Goal: Check status: Check status

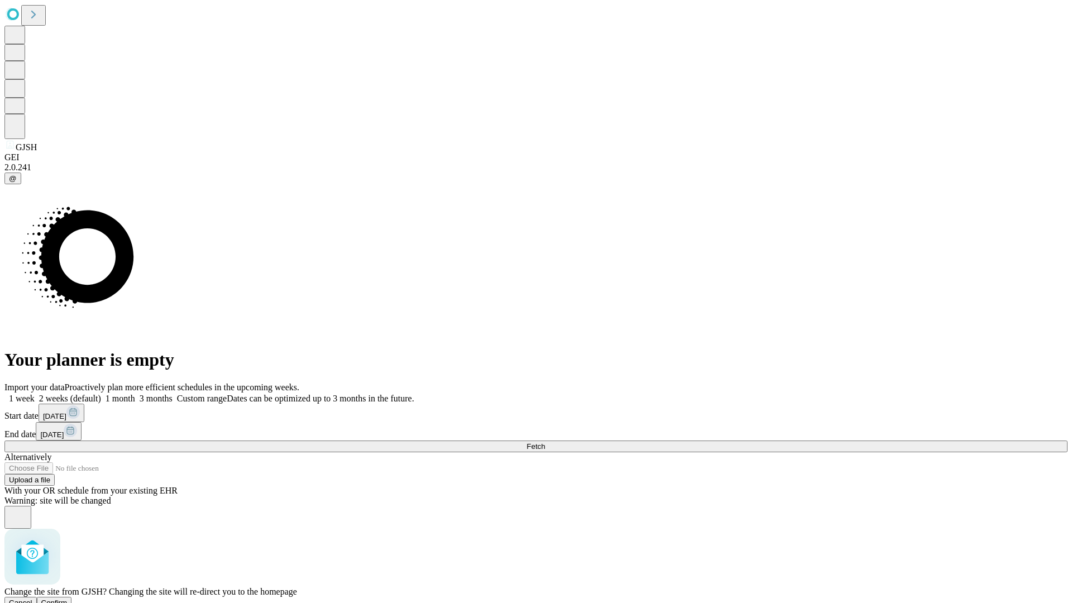
click at [68, 599] on span "Confirm" at bounding box center [54, 603] width 26 height 8
click at [35, 394] on label "1 week" at bounding box center [19, 398] width 30 height 9
click at [545, 442] on span "Fetch" at bounding box center [536, 446] width 18 height 8
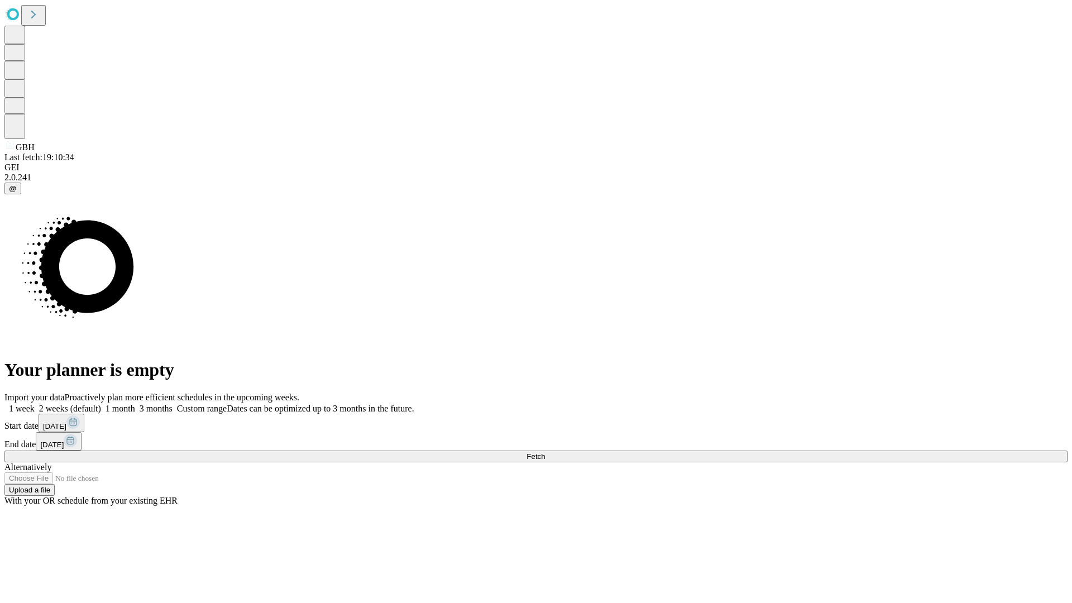
click at [35, 404] on label "1 week" at bounding box center [19, 408] width 30 height 9
click at [545, 452] on span "Fetch" at bounding box center [536, 456] width 18 height 8
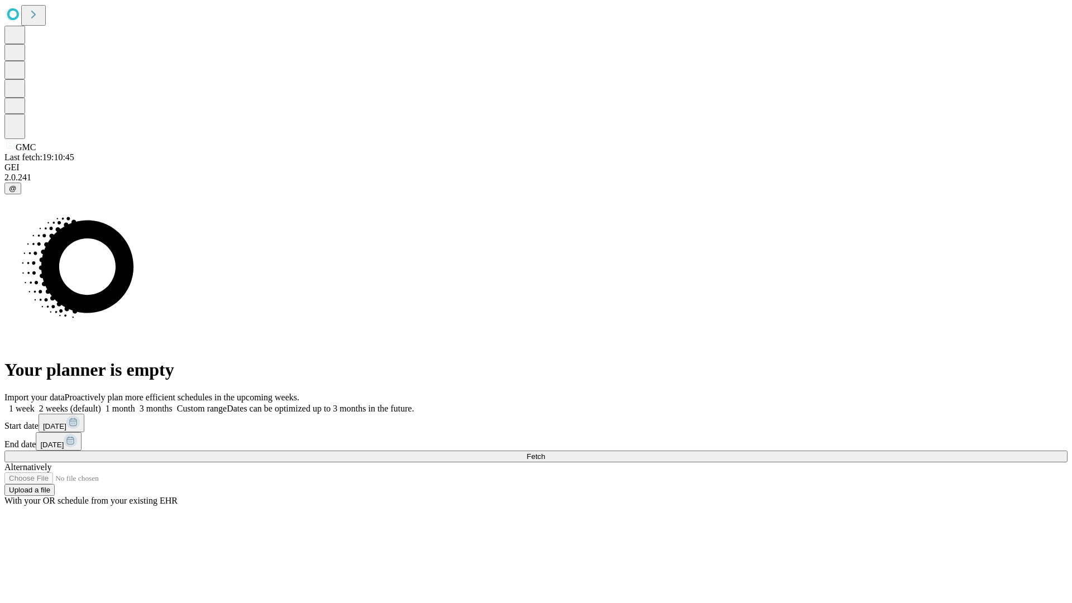
click at [545, 452] on span "Fetch" at bounding box center [536, 456] width 18 height 8
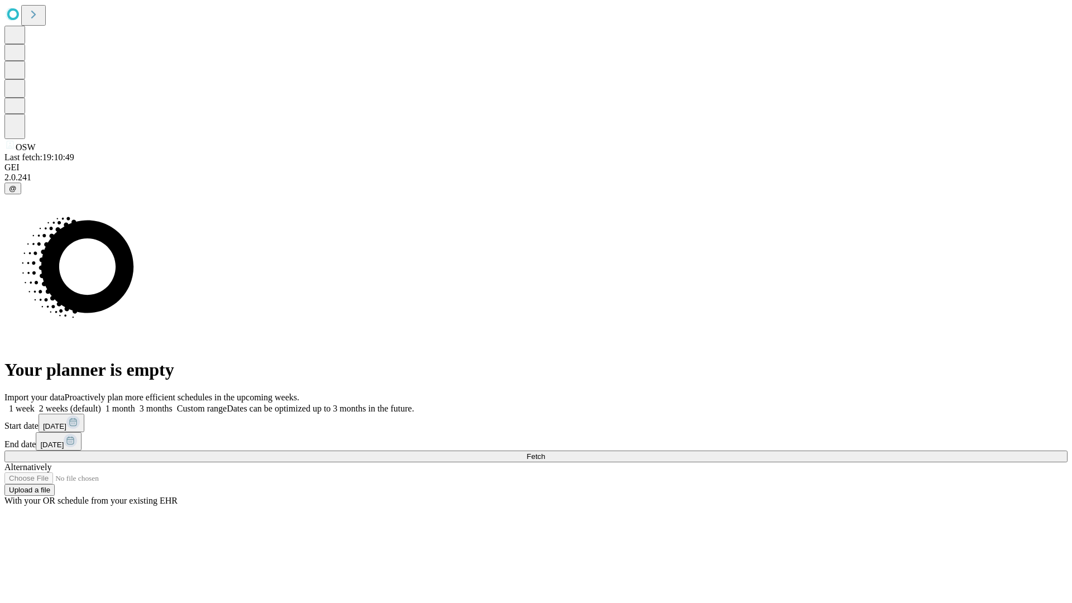
click at [35, 404] on label "1 week" at bounding box center [19, 408] width 30 height 9
click at [545, 452] on span "Fetch" at bounding box center [536, 456] width 18 height 8
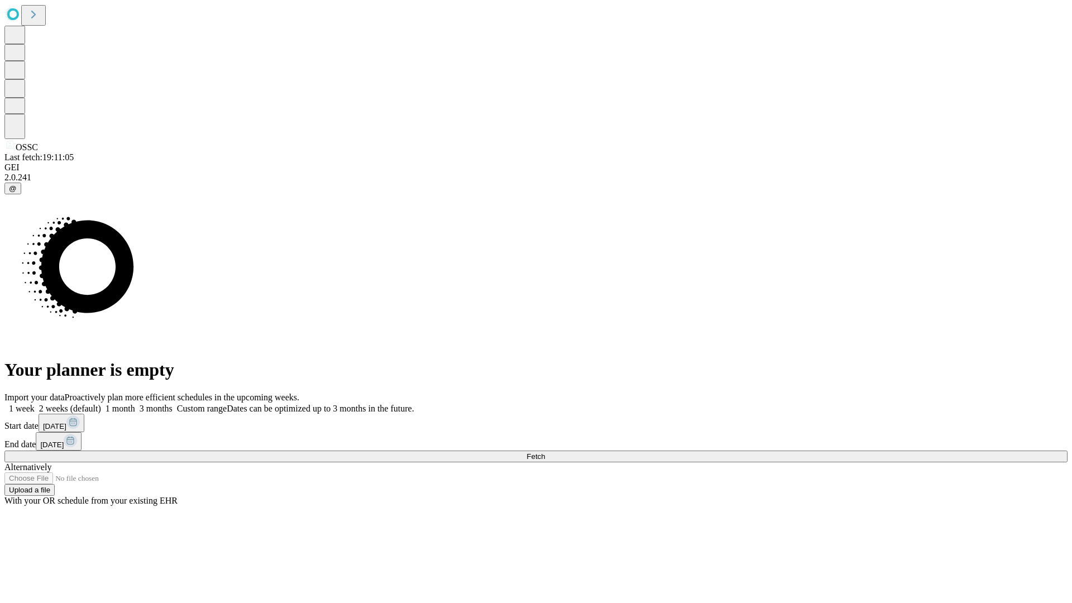
click at [545, 452] on span "Fetch" at bounding box center [536, 456] width 18 height 8
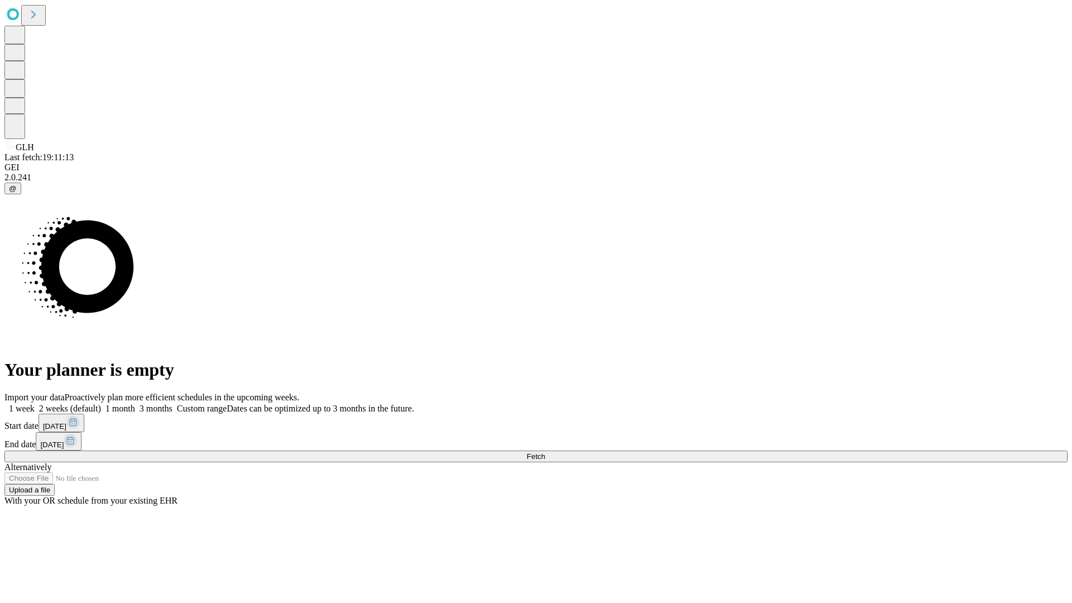
click at [35, 404] on label "1 week" at bounding box center [19, 408] width 30 height 9
click at [545, 452] on span "Fetch" at bounding box center [536, 456] width 18 height 8
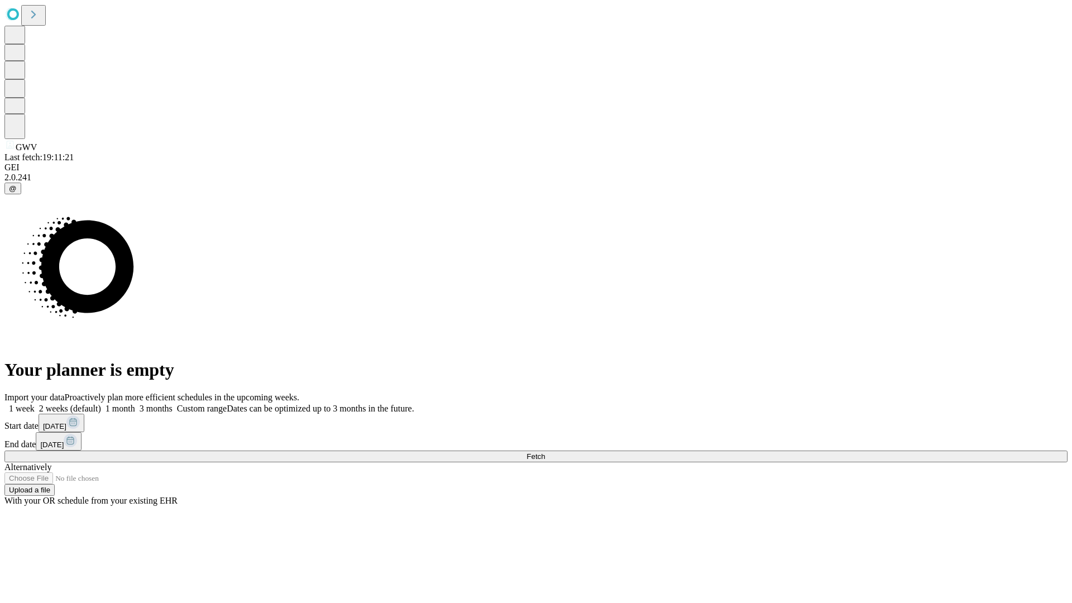
click at [35, 404] on label "1 week" at bounding box center [19, 408] width 30 height 9
click at [545, 452] on span "Fetch" at bounding box center [536, 456] width 18 height 8
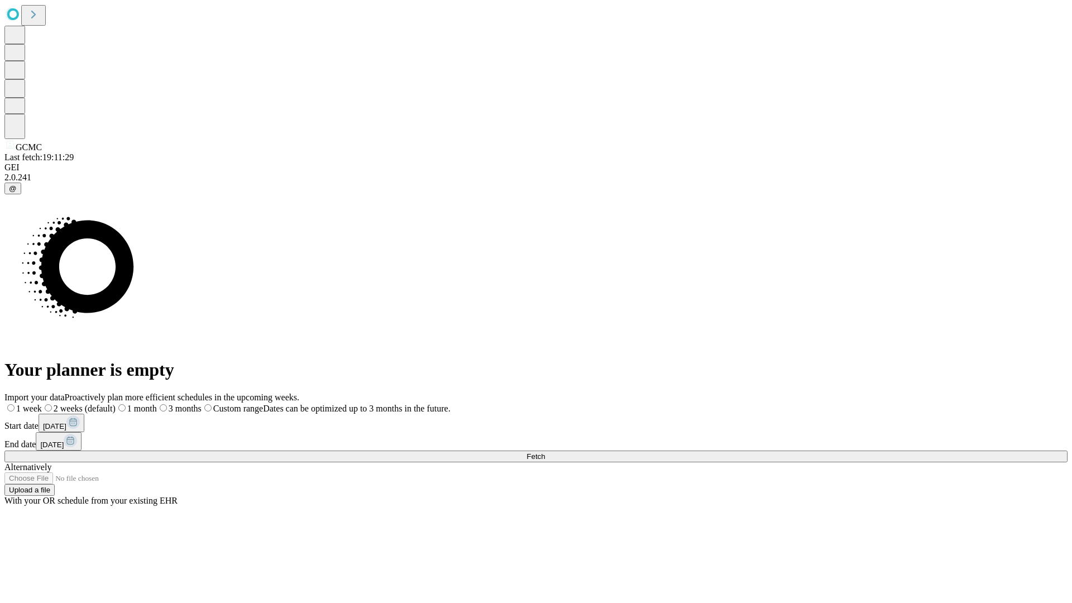
click at [42, 404] on label "1 week" at bounding box center [22, 408] width 37 height 9
click at [545, 452] on span "Fetch" at bounding box center [536, 456] width 18 height 8
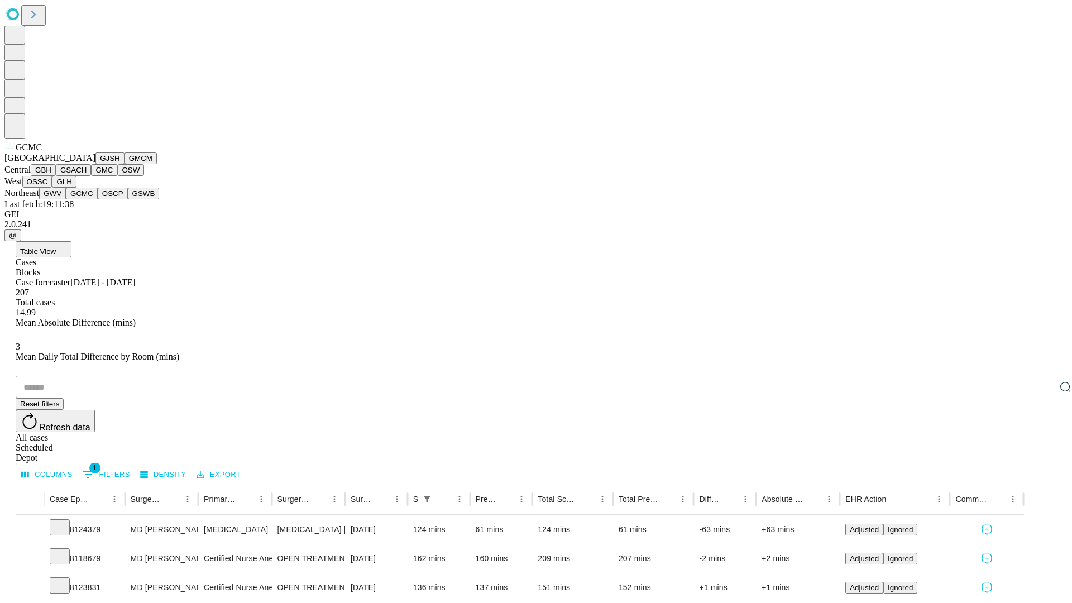
click at [98, 199] on button "OSCP" at bounding box center [113, 194] width 30 height 12
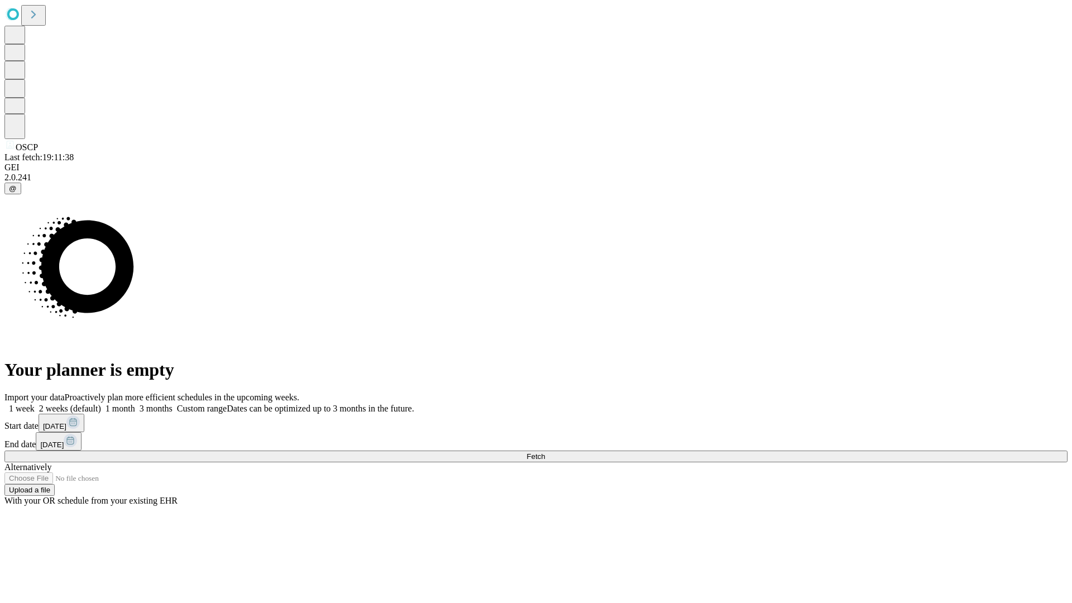
click at [545, 452] on span "Fetch" at bounding box center [536, 456] width 18 height 8
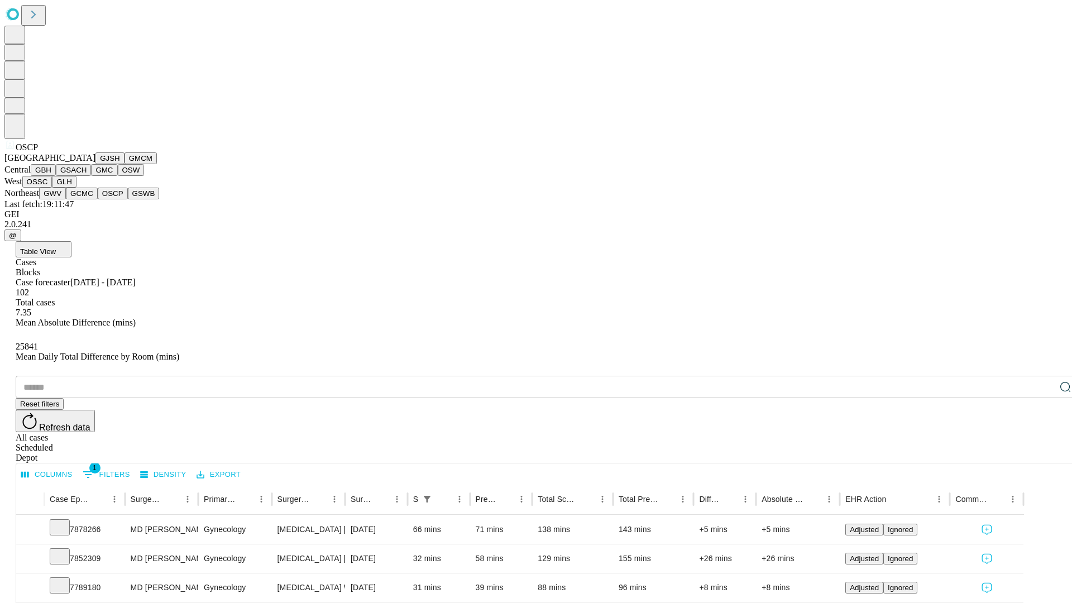
click at [128, 199] on button "GSWB" at bounding box center [144, 194] width 32 height 12
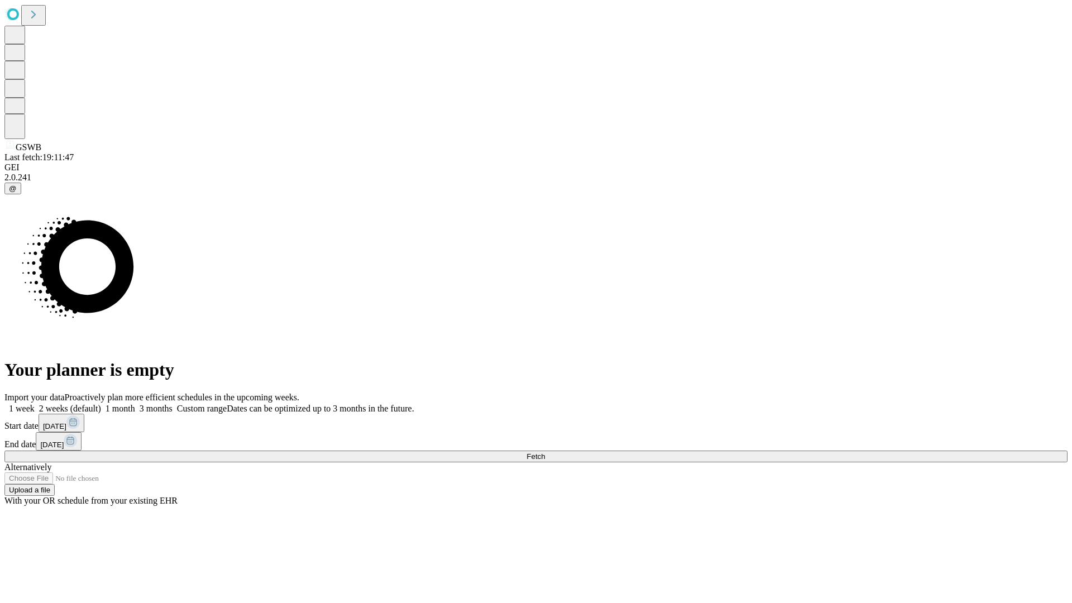
click at [35, 404] on label "1 week" at bounding box center [19, 408] width 30 height 9
click at [545, 452] on span "Fetch" at bounding box center [536, 456] width 18 height 8
